Goal: Check status: Check status

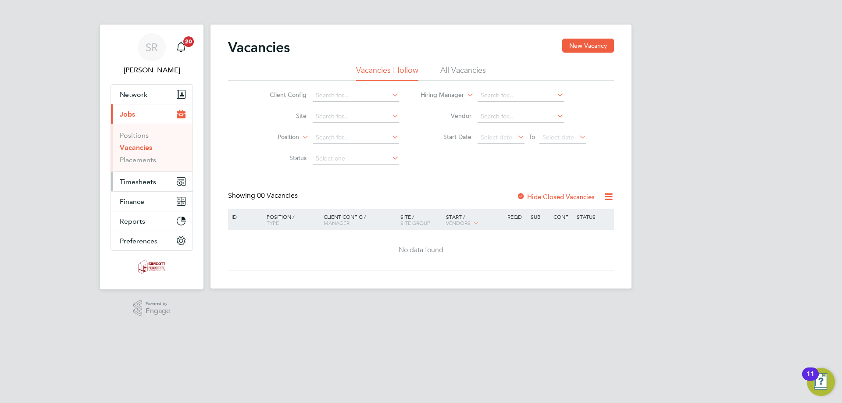
click at [133, 179] on span "Timesheets" at bounding box center [138, 182] width 36 height 8
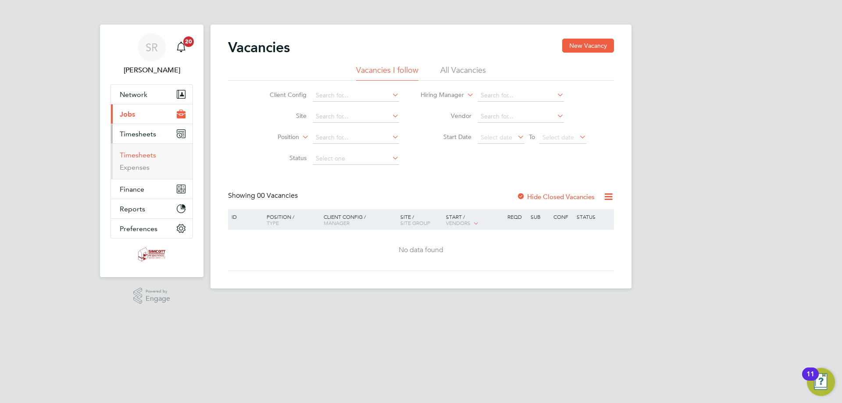
click at [149, 156] on link "Timesheets" at bounding box center [138, 155] width 36 height 8
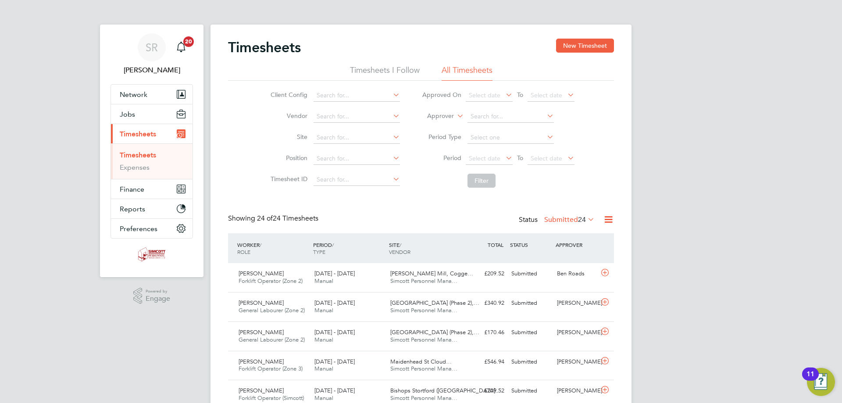
click at [497, 152] on li "Period Select date To Select date" at bounding box center [498, 158] width 175 height 21
click at [498, 154] on span "Select date" at bounding box center [485, 158] width 32 height 8
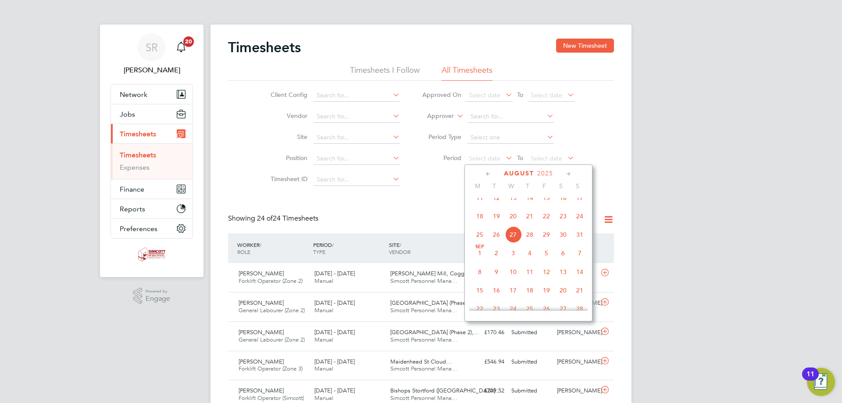
click at [483, 225] on span "18" at bounding box center [480, 216] width 17 height 17
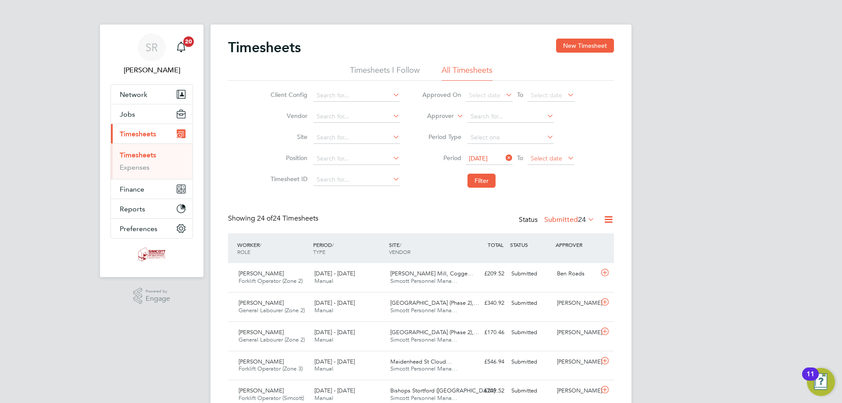
click at [545, 158] on span "Select date" at bounding box center [547, 158] width 32 height 8
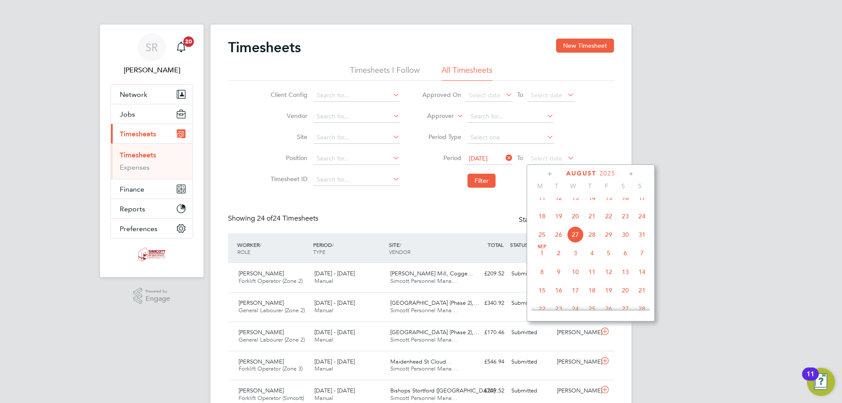
click at [644, 222] on span "24" at bounding box center [642, 216] width 17 height 17
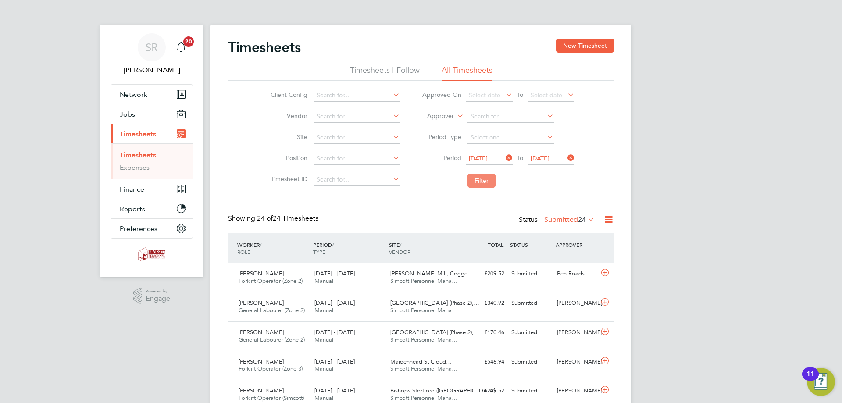
click at [489, 184] on button "Filter" at bounding box center [482, 181] width 28 height 14
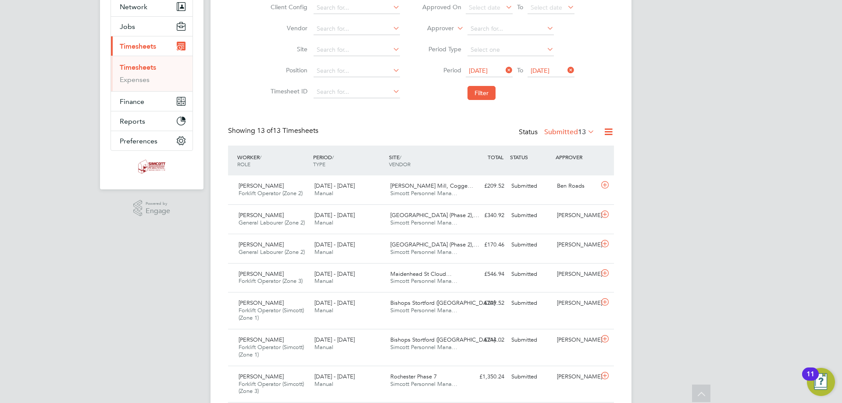
click at [562, 130] on label "Submitted 13" at bounding box center [569, 132] width 50 height 9
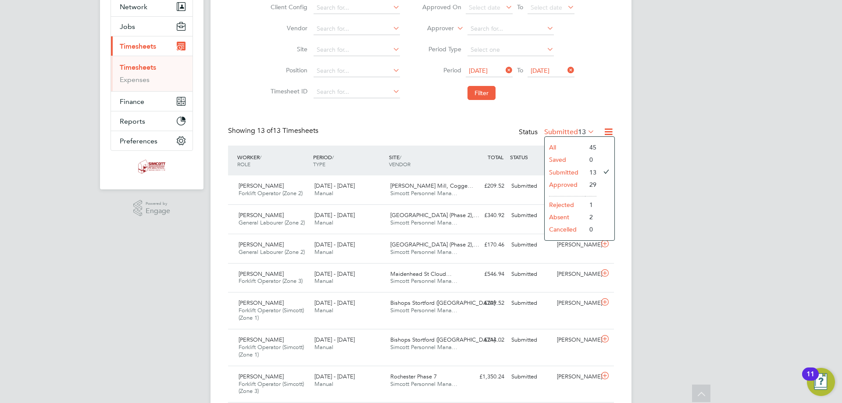
click at [564, 150] on li "All" at bounding box center [565, 147] width 40 height 12
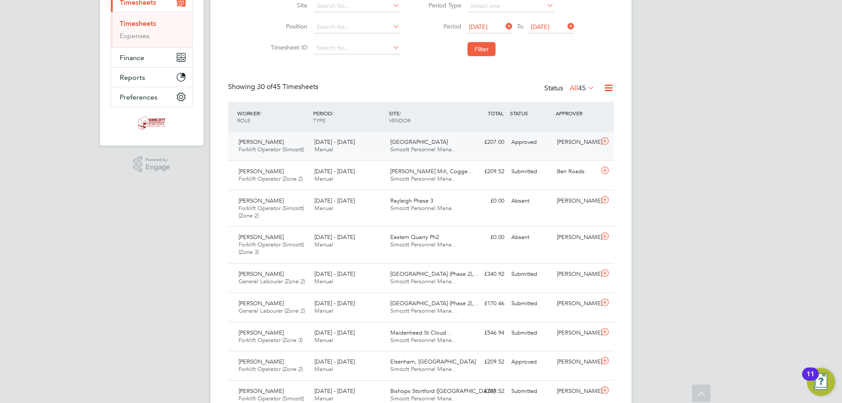
click at [418, 147] on span "Simcott Personnel Mana…" at bounding box center [423, 149] width 67 height 7
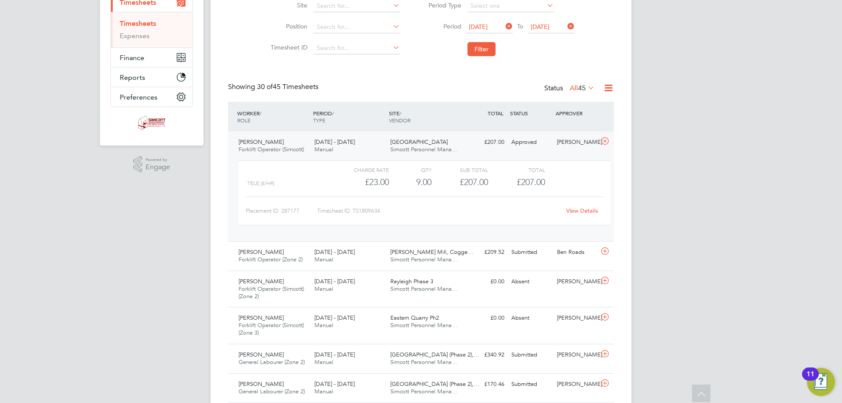
click at [362, 185] on div "£23.00" at bounding box center [361, 182] width 57 height 14
click at [317, 148] on span "Manual" at bounding box center [324, 149] width 19 height 7
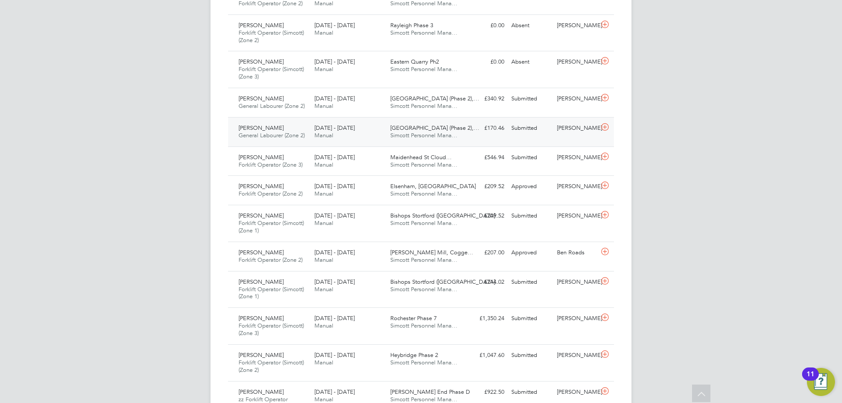
click at [347, 135] on div "18 - 24 Aug 2025 Manual" at bounding box center [349, 132] width 76 height 22
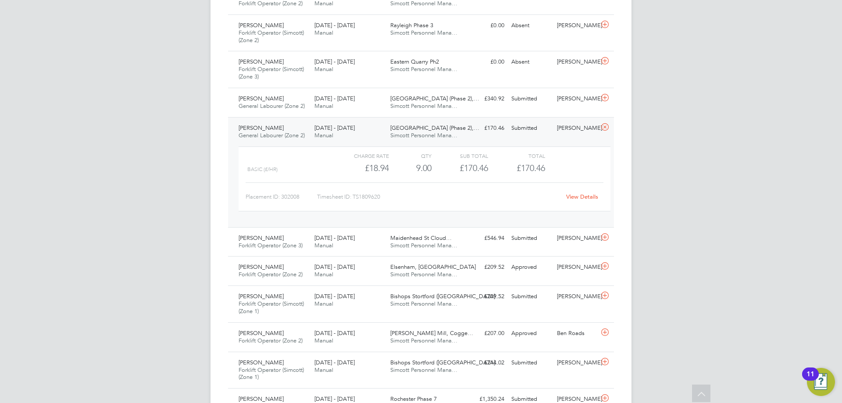
click at [575, 195] on link "View Details" at bounding box center [582, 196] width 32 height 7
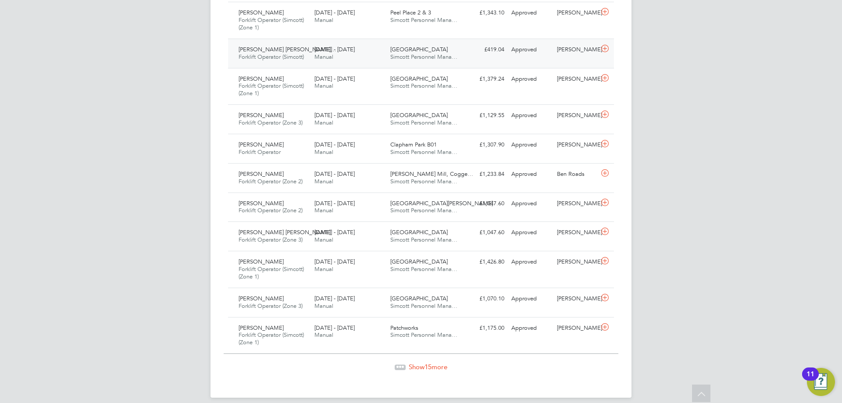
scroll to position [974, 0]
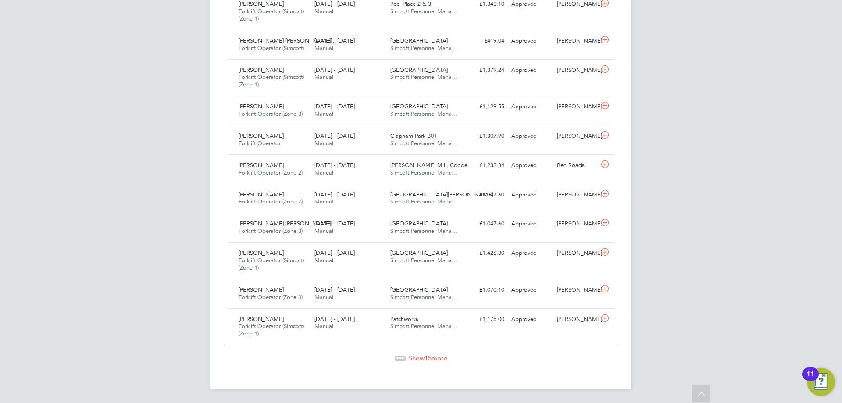
click at [430, 356] on span "15" at bounding box center [428, 358] width 7 height 8
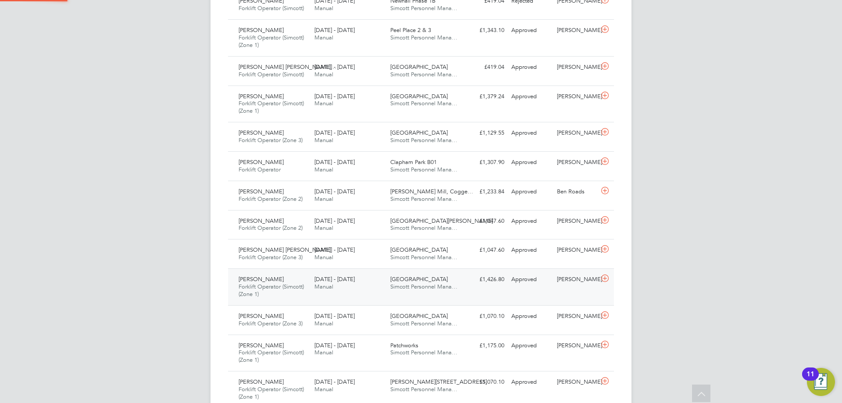
scroll to position [4, 4]
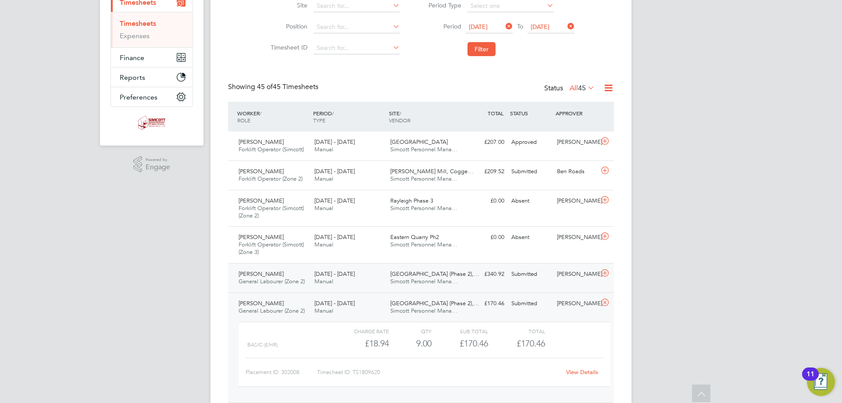
click at [325, 276] on span "[DATE] - [DATE]" at bounding box center [335, 273] width 40 height 7
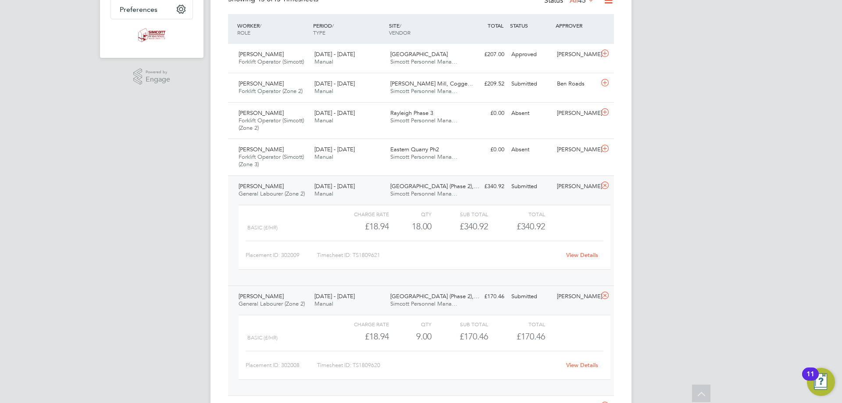
click at [579, 253] on link "View Details" at bounding box center [582, 254] width 32 height 7
click at [333, 185] on span "[DATE] - [DATE]" at bounding box center [335, 185] width 40 height 7
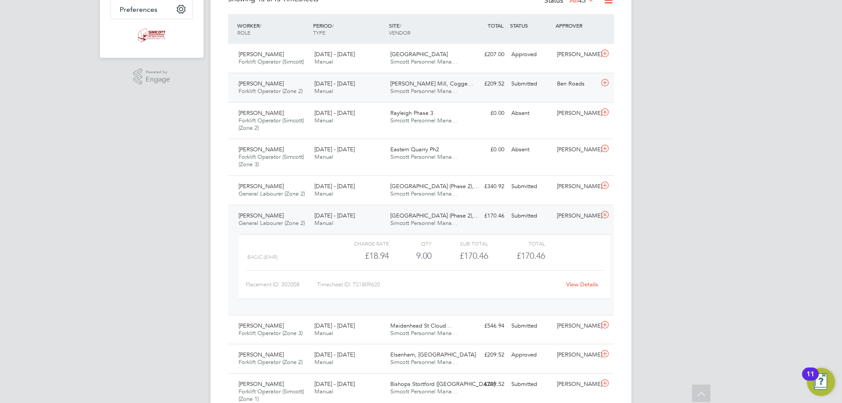
click at [372, 88] on div "18 - 24 Aug 2025 Manual" at bounding box center [349, 88] width 76 height 22
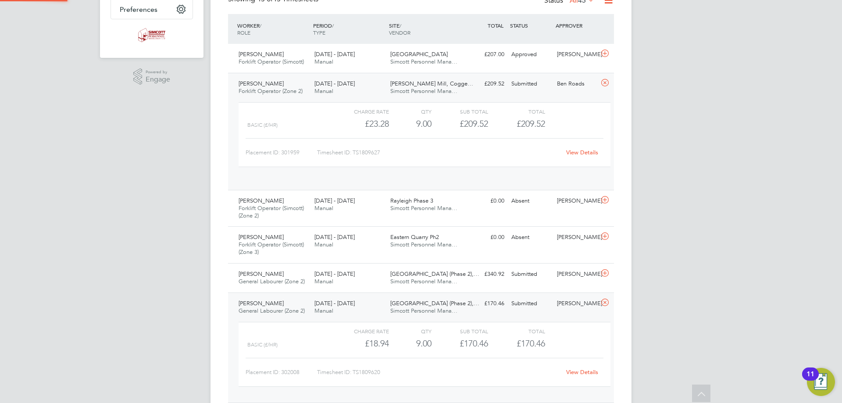
scroll to position [15, 86]
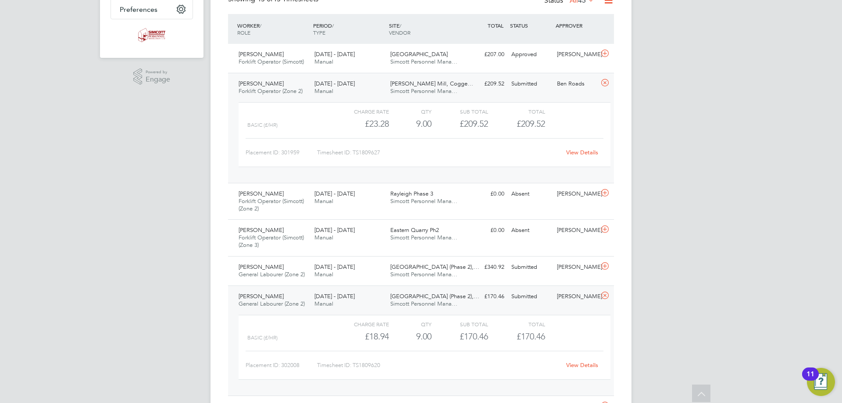
click at [584, 148] on div "View Details" at bounding box center [582, 153] width 43 height 14
click at [581, 151] on link "View Details" at bounding box center [582, 152] width 32 height 7
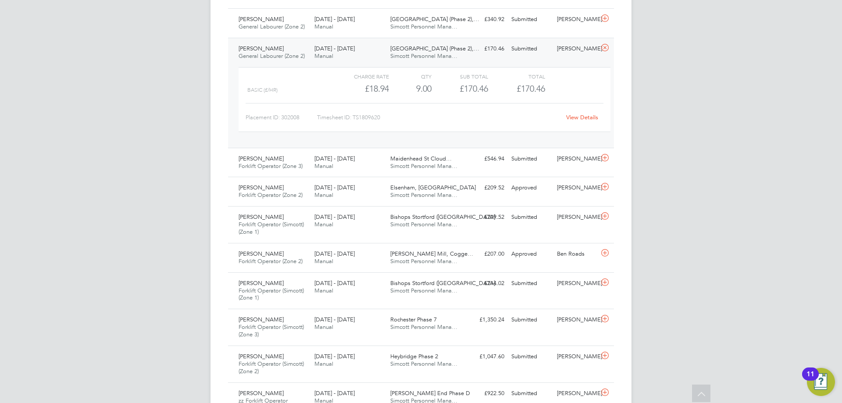
scroll to position [483, 0]
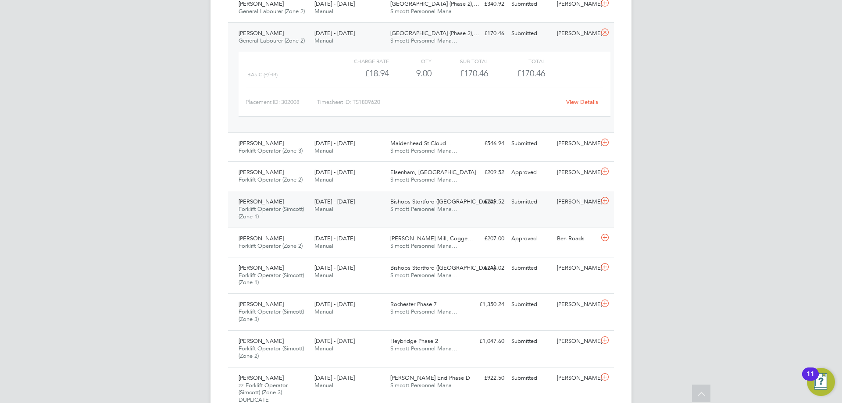
click at [336, 203] on span "[DATE] - [DATE]" at bounding box center [335, 201] width 40 height 7
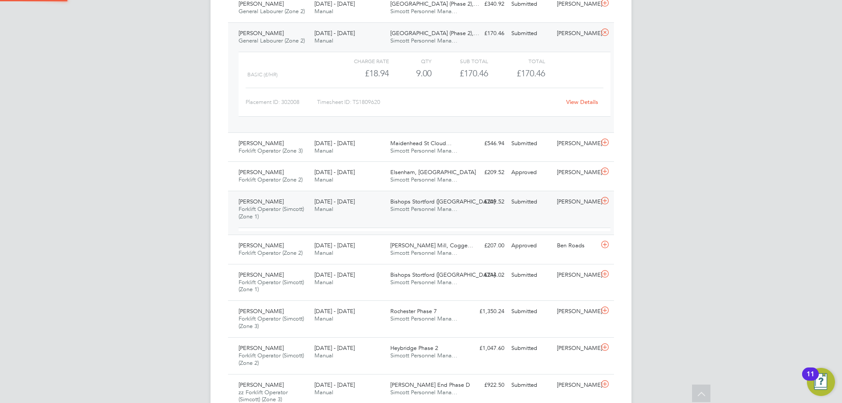
scroll to position [15, 86]
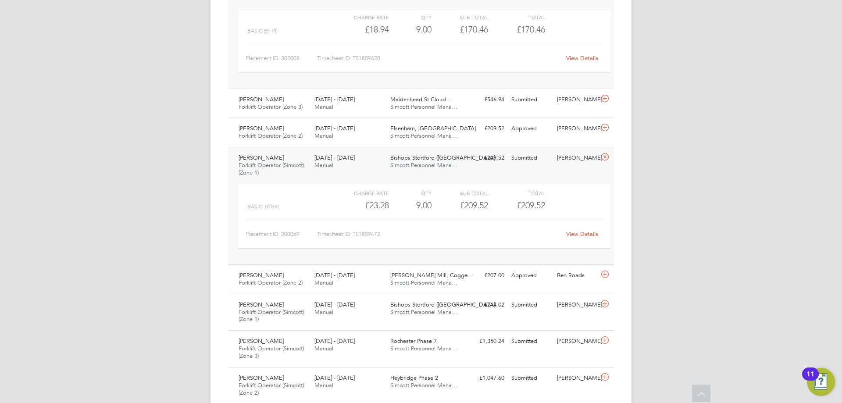
click at [365, 170] on div "18 - 24 Aug 2025 Manual" at bounding box center [349, 162] width 76 height 22
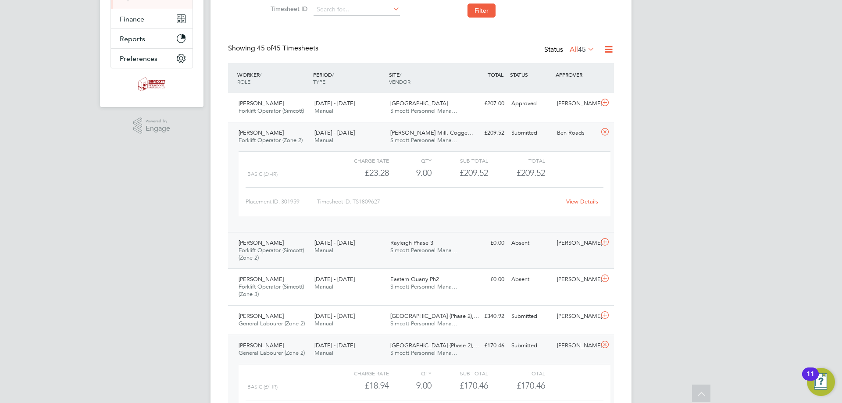
scroll to position [145, 0]
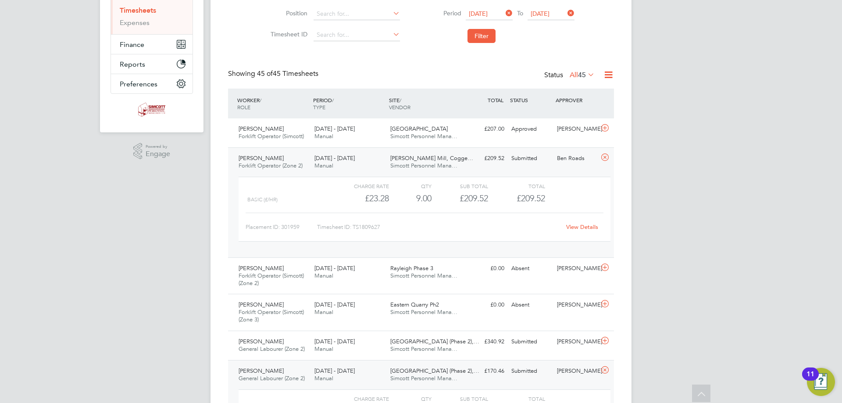
click at [322, 161] on span "[DATE] - [DATE]" at bounding box center [335, 157] width 40 height 7
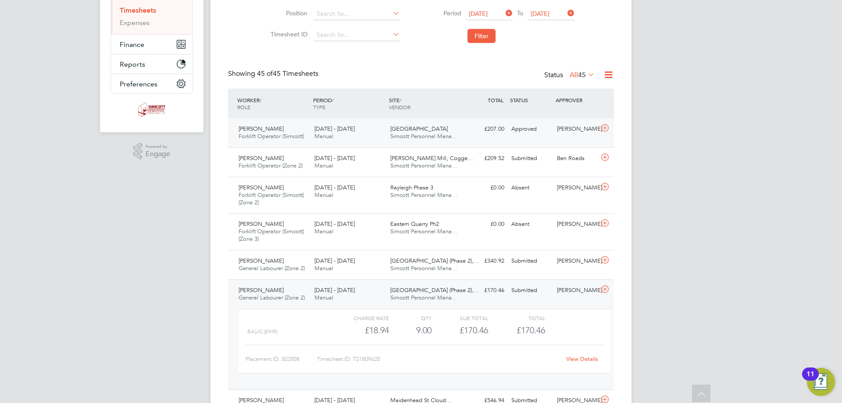
click at [370, 139] on div "18 - 24 Aug 2025 Manual" at bounding box center [349, 133] width 76 height 22
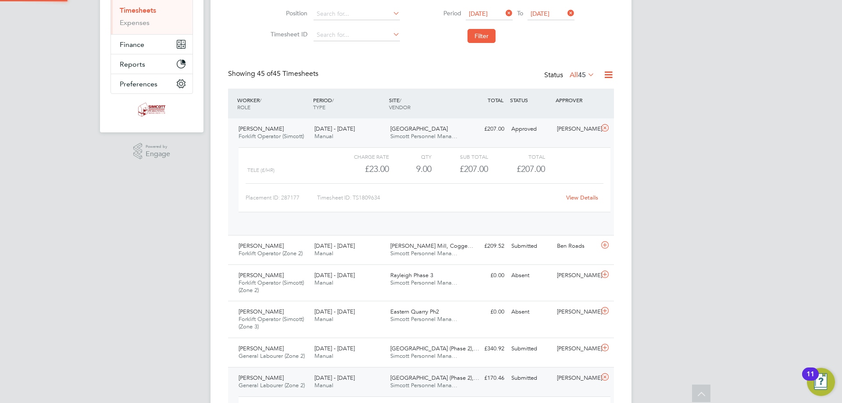
scroll to position [15, 86]
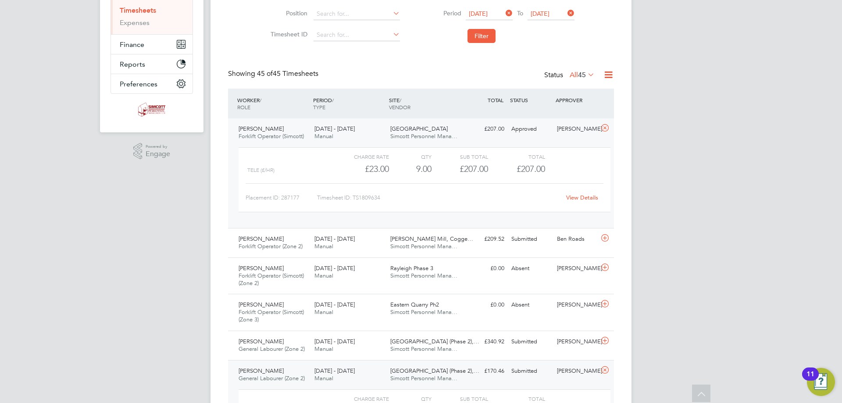
click at [582, 196] on link "View Details" at bounding box center [582, 197] width 32 height 7
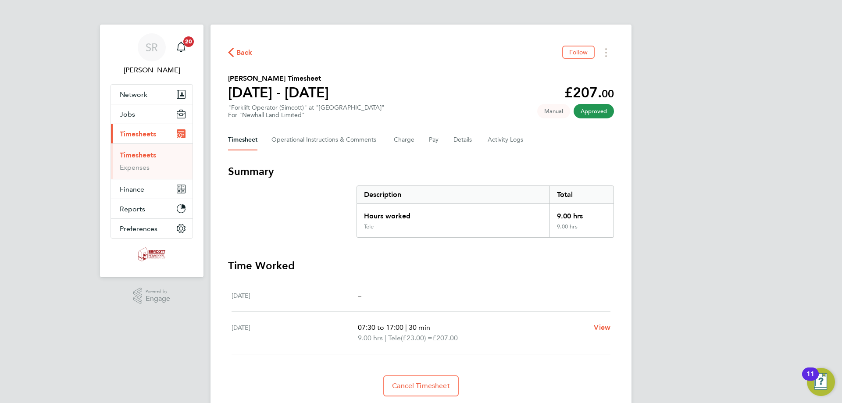
click at [142, 156] on link "Timesheets" at bounding box center [138, 155] width 36 height 8
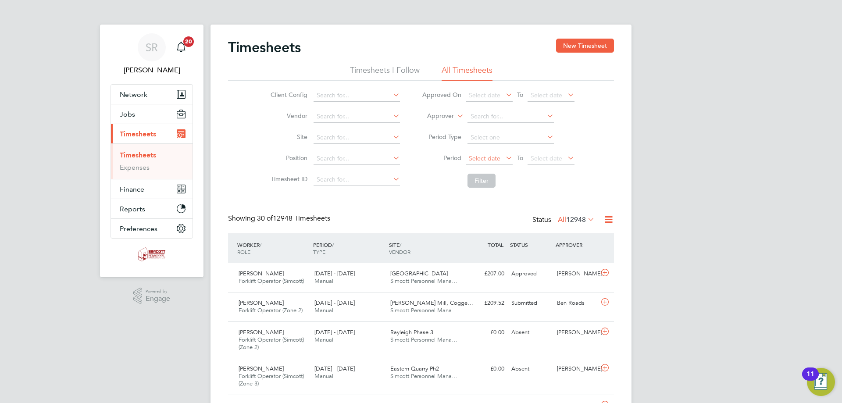
click at [492, 157] on span "Select date" at bounding box center [485, 158] width 32 height 8
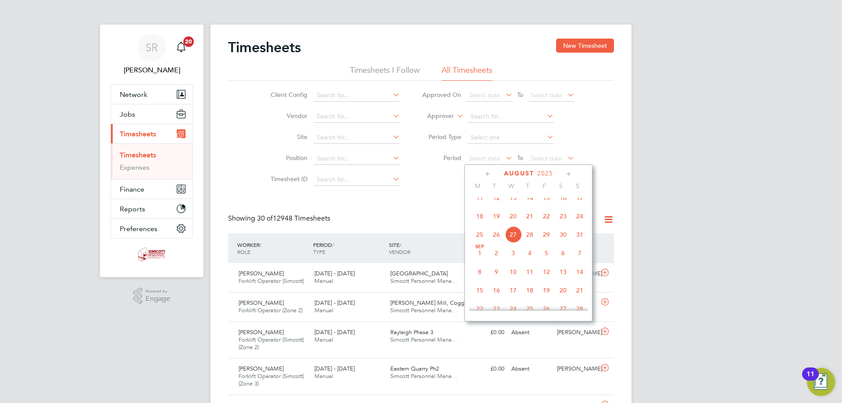
click at [485, 225] on span "18" at bounding box center [480, 216] width 17 height 17
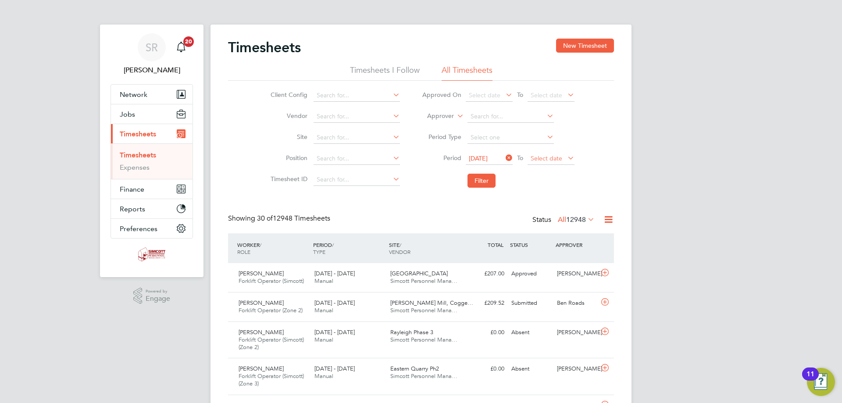
click at [547, 159] on span "Select date" at bounding box center [547, 158] width 32 height 8
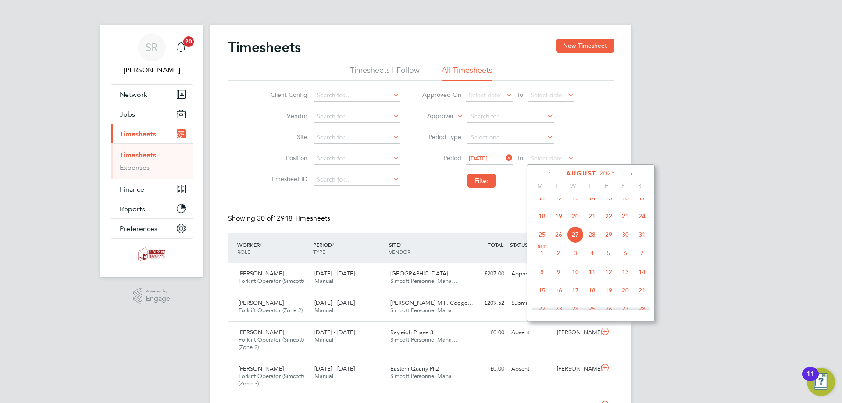
click at [643, 222] on span "24" at bounding box center [642, 216] width 17 height 17
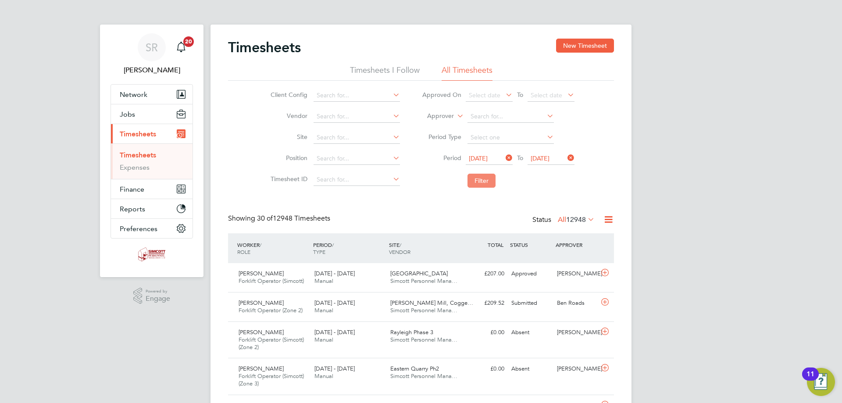
click at [483, 182] on button "Filter" at bounding box center [482, 181] width 28 height 14
click at [582, 220] on span "45" at bounding box center [582, 219] width 8 height 9
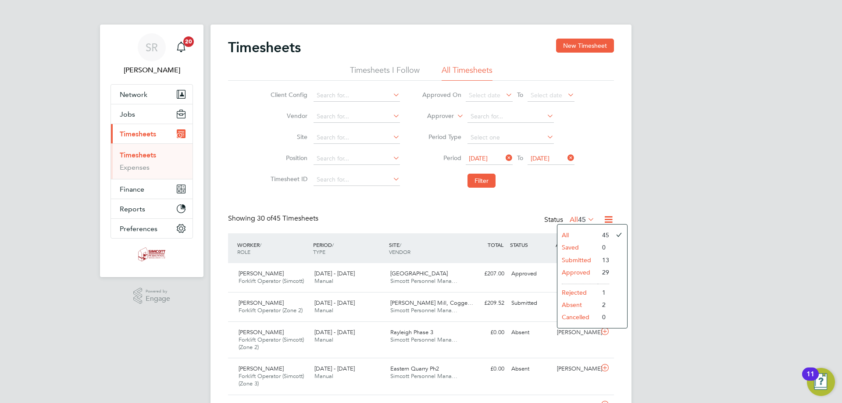
click at [582, 260] on li "Submitted" at bounding box center [578, 260] width 40 height 12
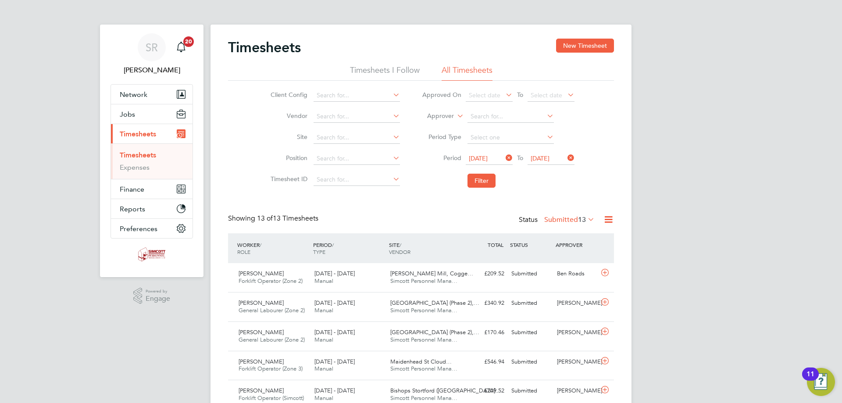
click at [570, 218] on label "Submitted 13" at bounding box center [569, 219] width 50 height 9
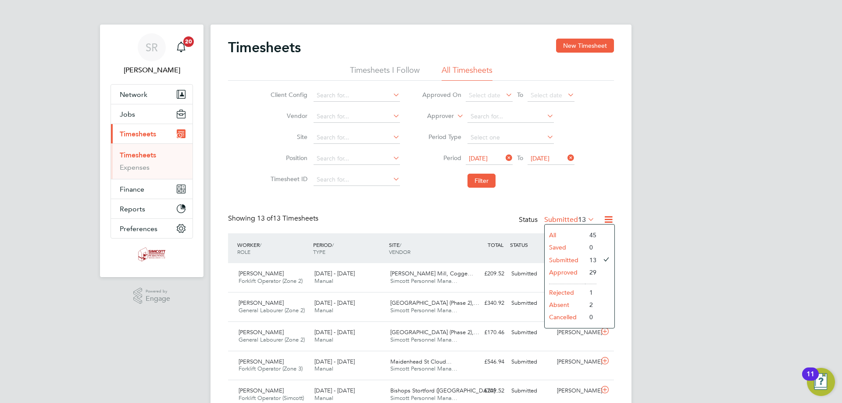
click at [570, 219] on label "Submitted 13" at bounding box center [569, 219] width 50 height 9
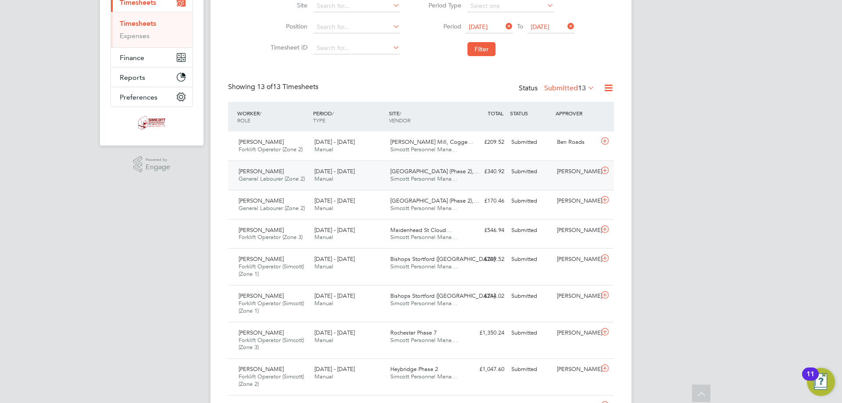
click at [306, 177] on div "Ben Wilson General Labourer (Zone 2) 18 - 24 Aug 2025" at bounding box center [273, 175] width 76 height 22
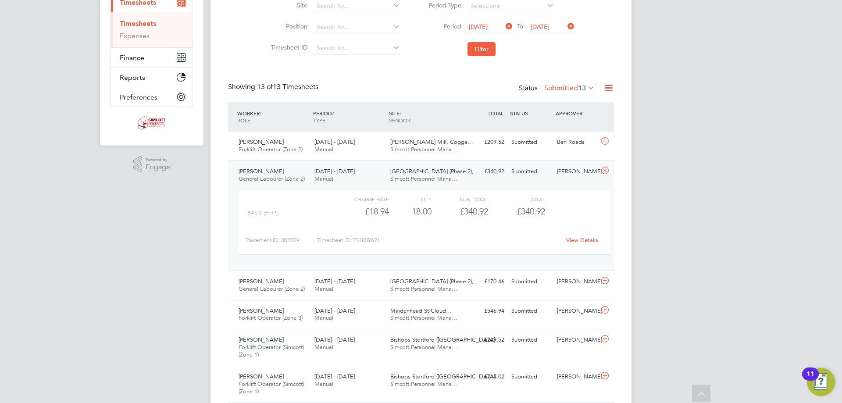
click at [580, 88] on span "13" at bounding box center [582, 88] width 8 height 9
click at [573, 139] on li "Approved" at bounding box center [565, 141] width 40 height 12
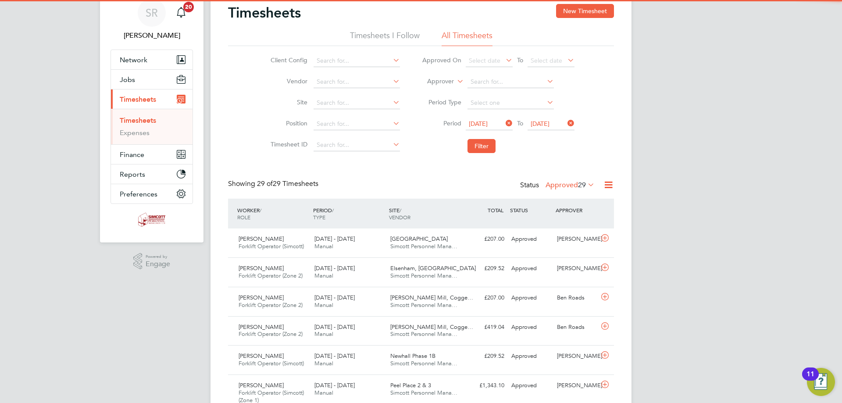
scroll to position [22, 76]
